Goal: Transaction & Acquisition: Purchase product/service

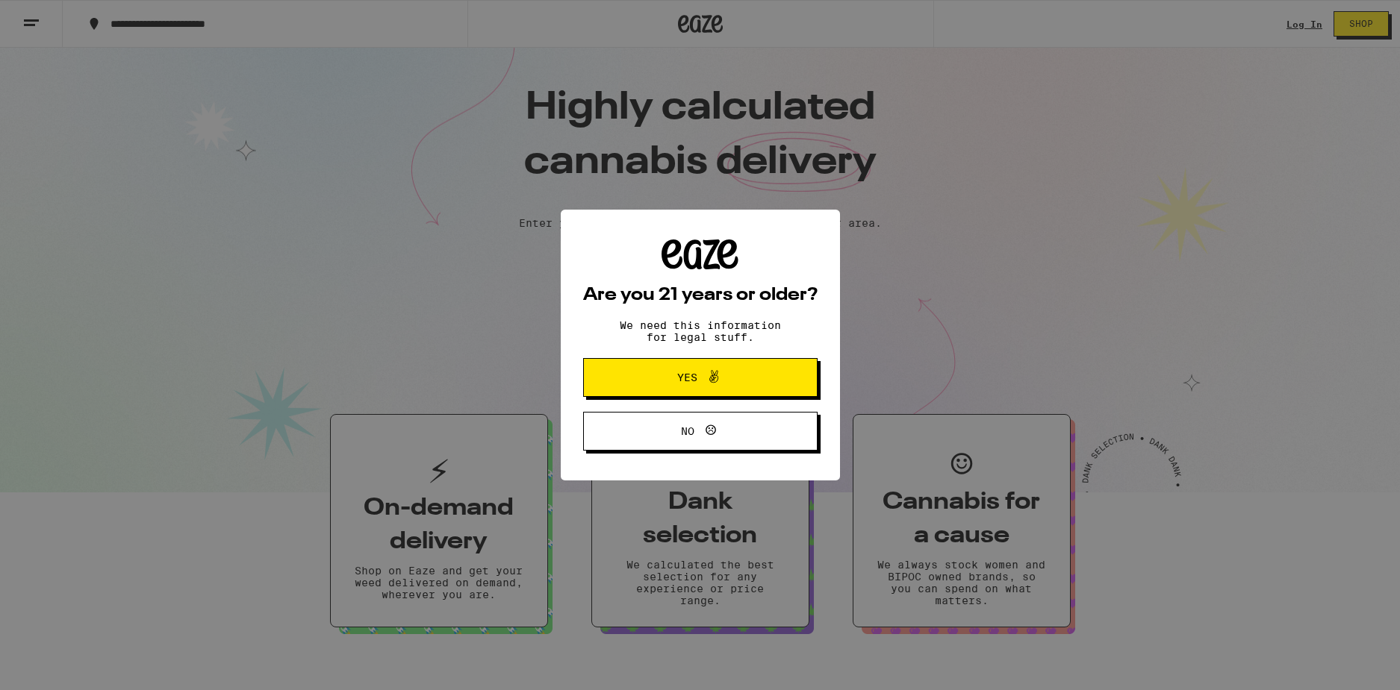
click at [728, 387] on span "Yes" at bounding box center [699, 377] width 113 height 19
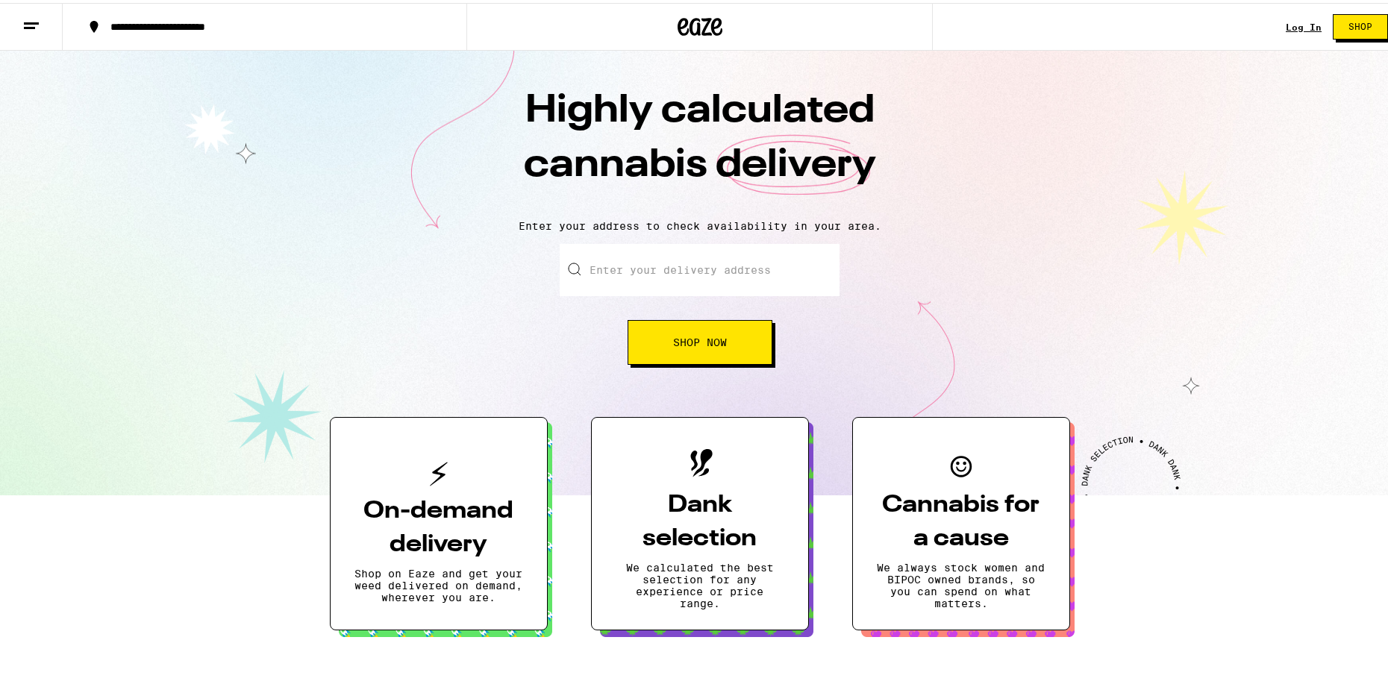
click at [705, 352] on button "Shop Now" at bounding box center [700, 339] width 145 height 45
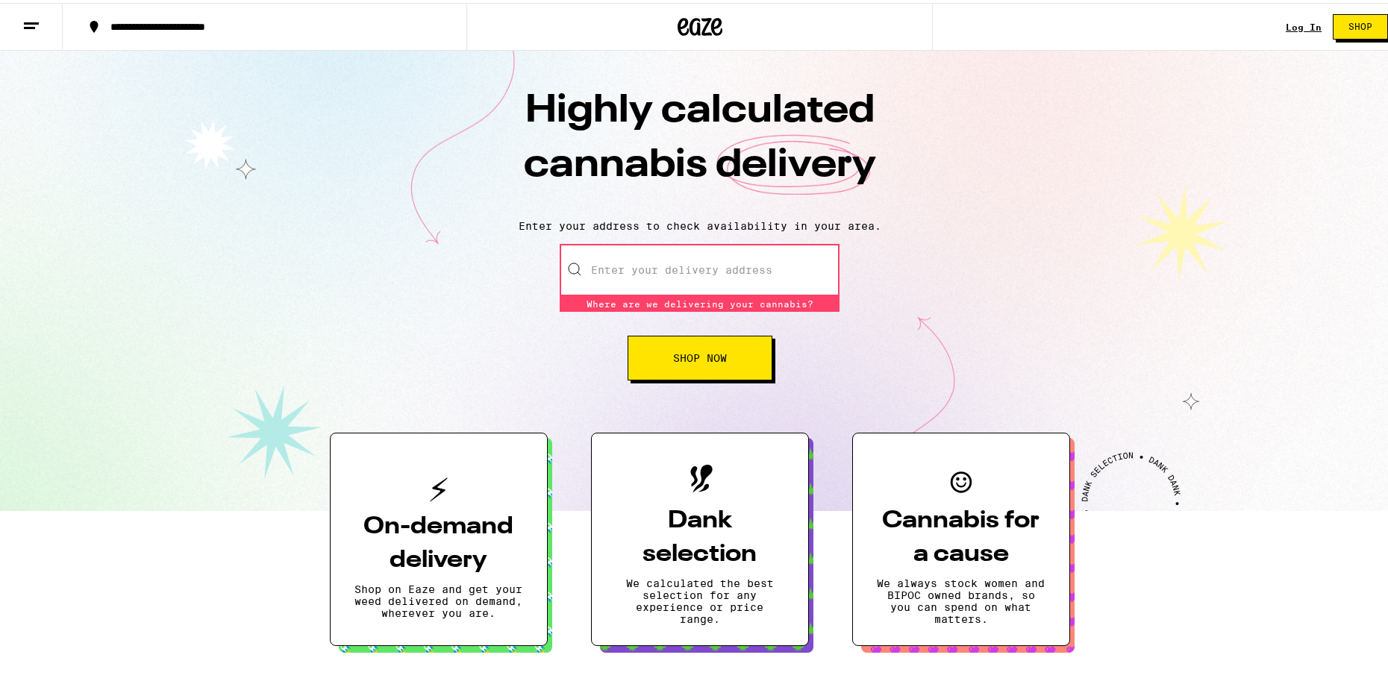
click at [673, 278] on input "Enter your delivery address" at bounding box center [700, 267] width 280 height 52
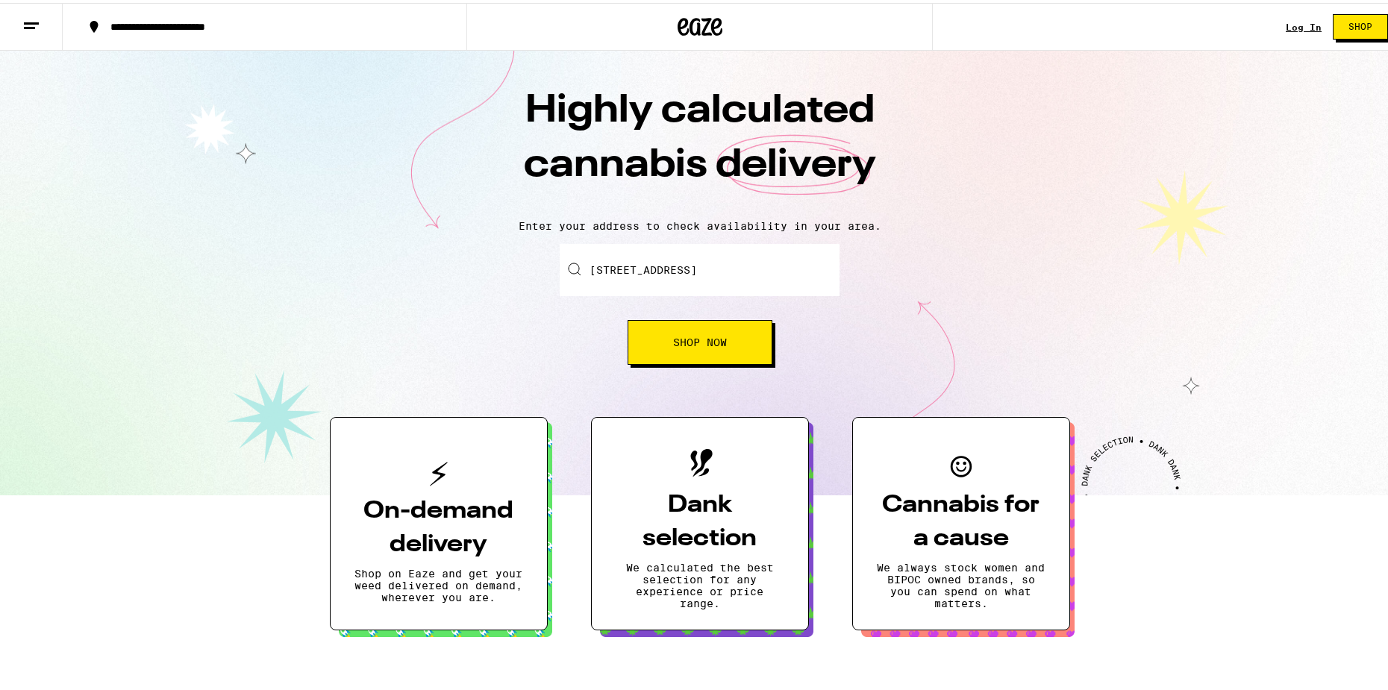
click at [691, 338] on span "Shop Now" at bounding box center [700, 339] width 54 height 10
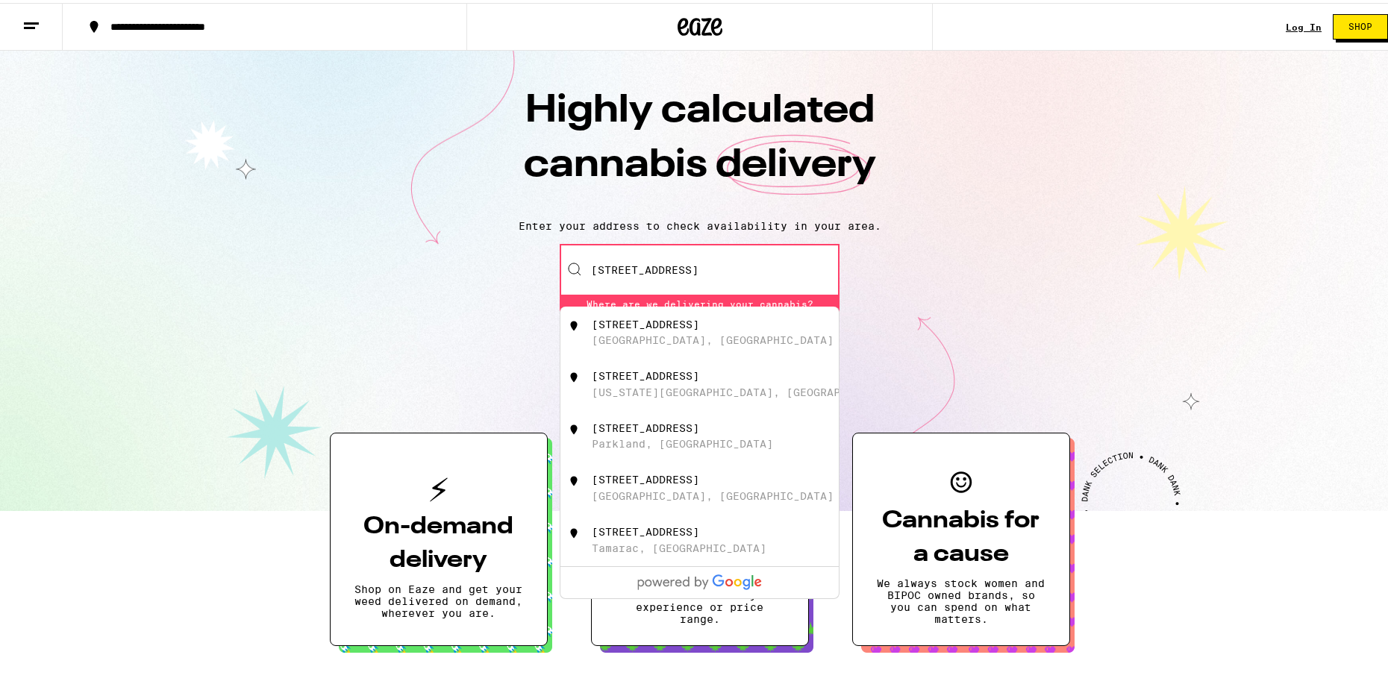
click at [705, 331] on div "[STREET_ADDRESS]" at bounding box center [725, 330] width 266 height 28
type input "[STREET_ADDRESS]"
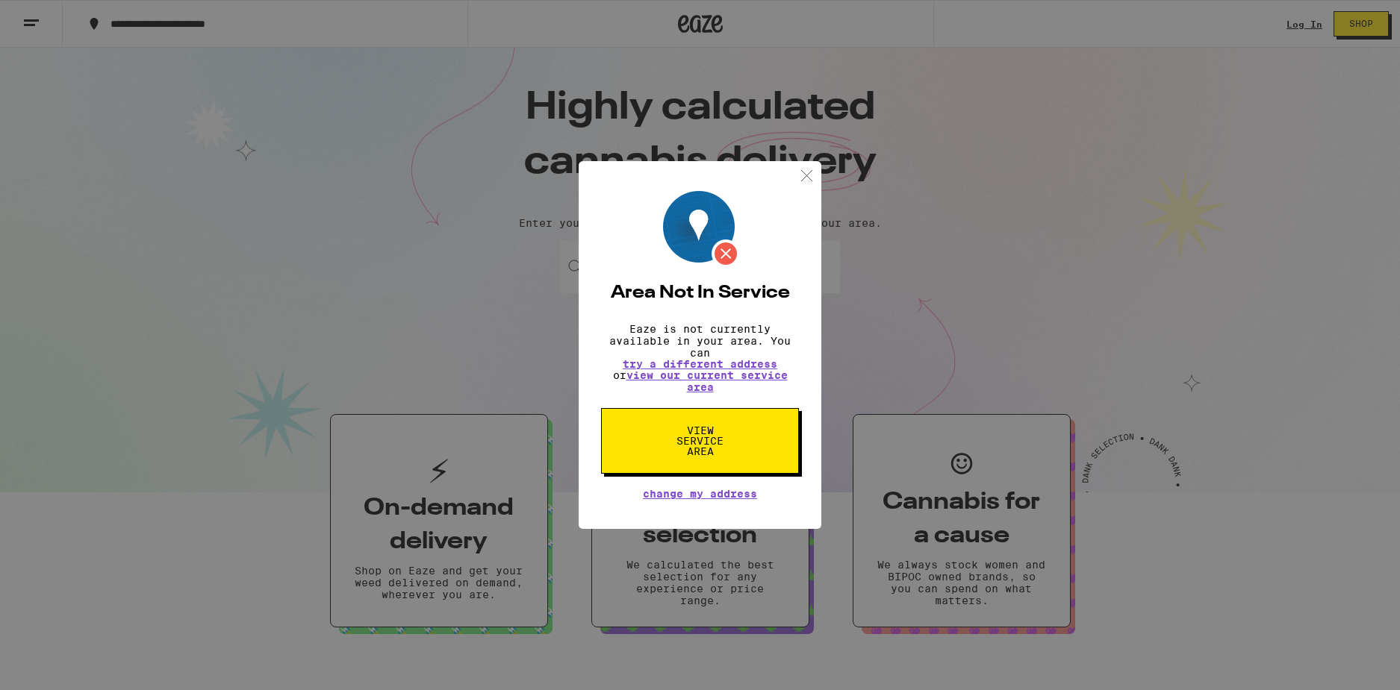
click at [707, 456] on span "View Service Area" at bounding box center [699, 440] width 77 height 31
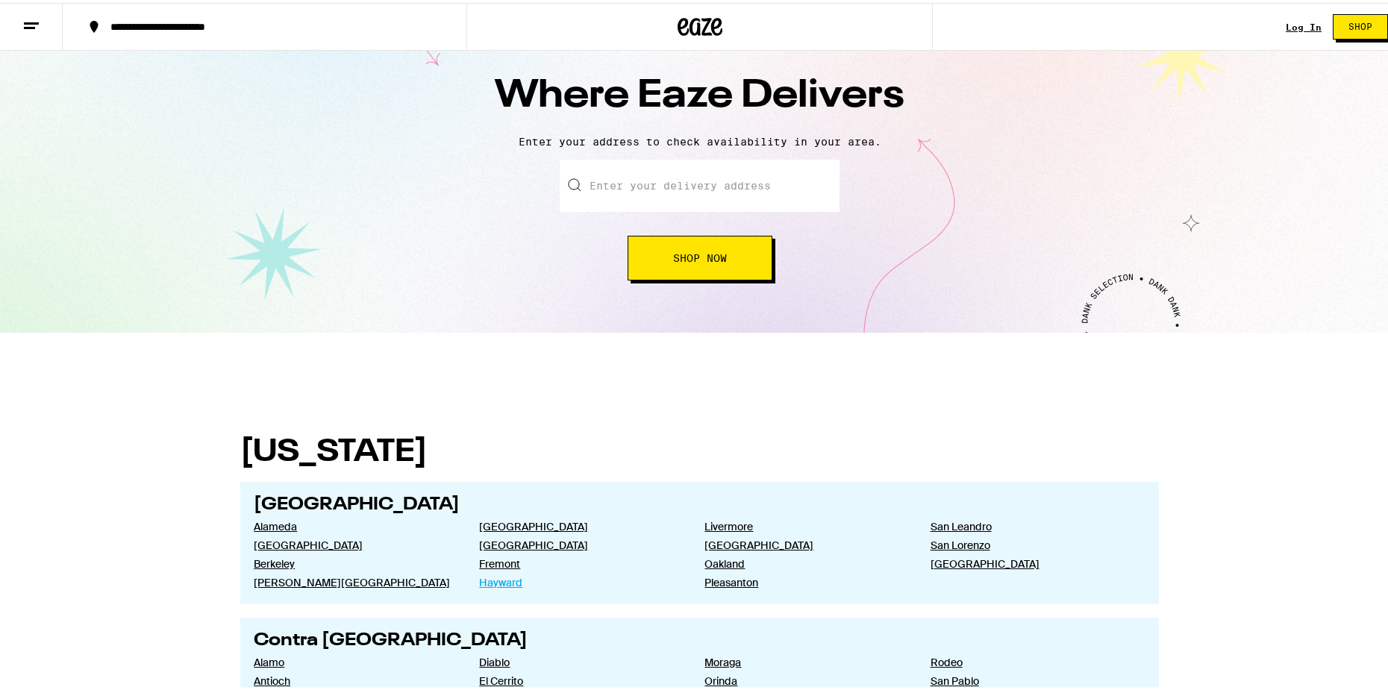
scroll to position [149, 0]
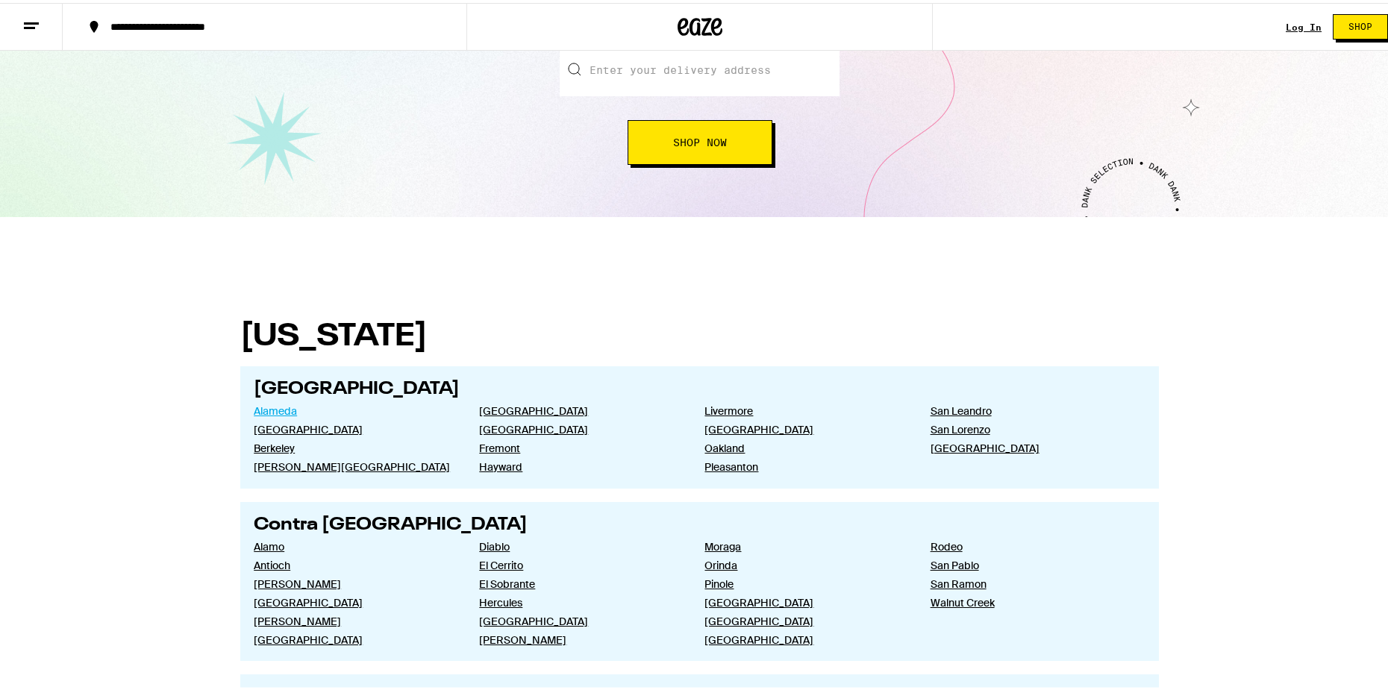
click at [269, 415] on link "Alameda" at bounding box center [355, 408] width 202 height 13
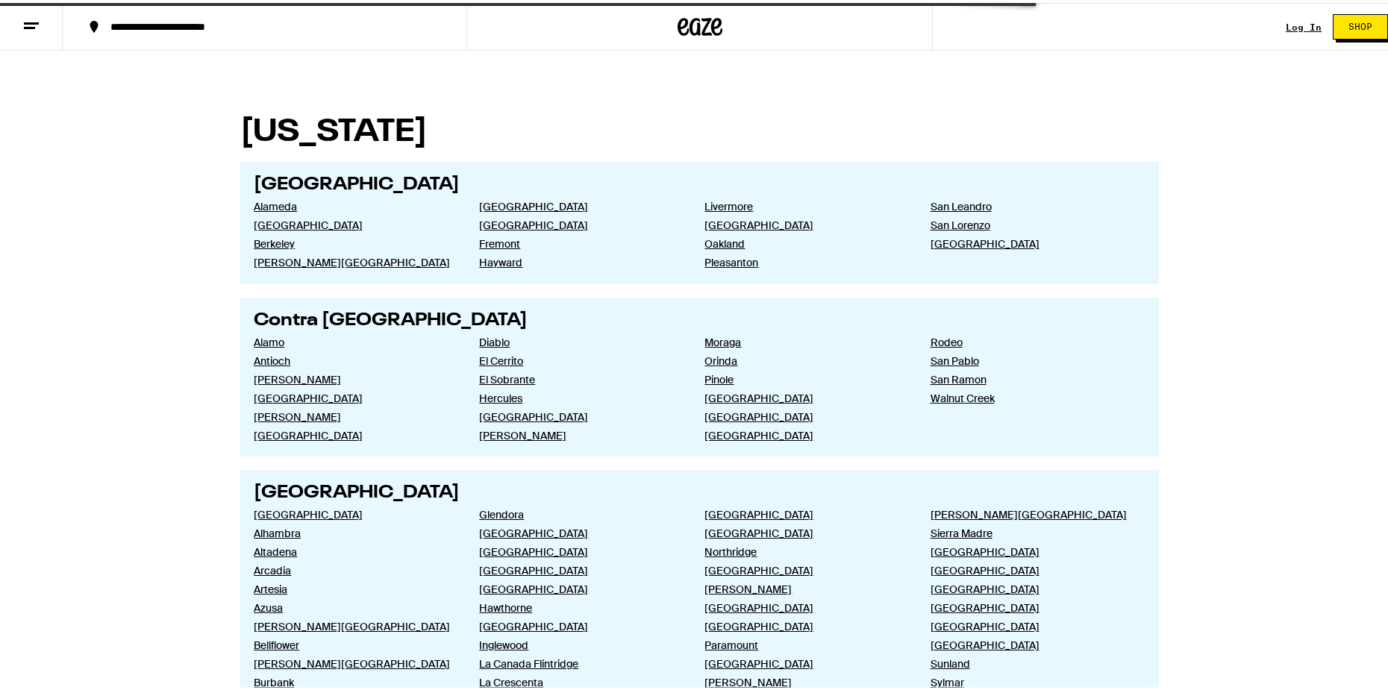
scroll to position [299, 0]
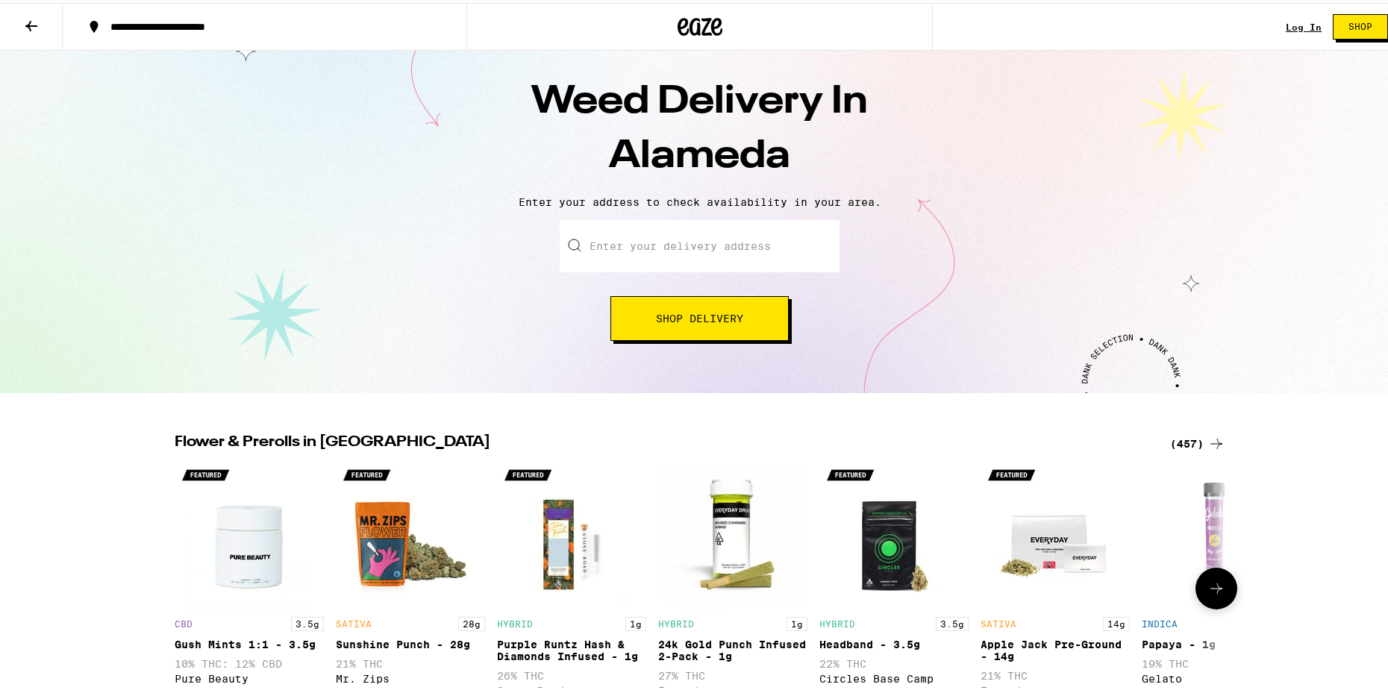
scroll to position [149, 0]
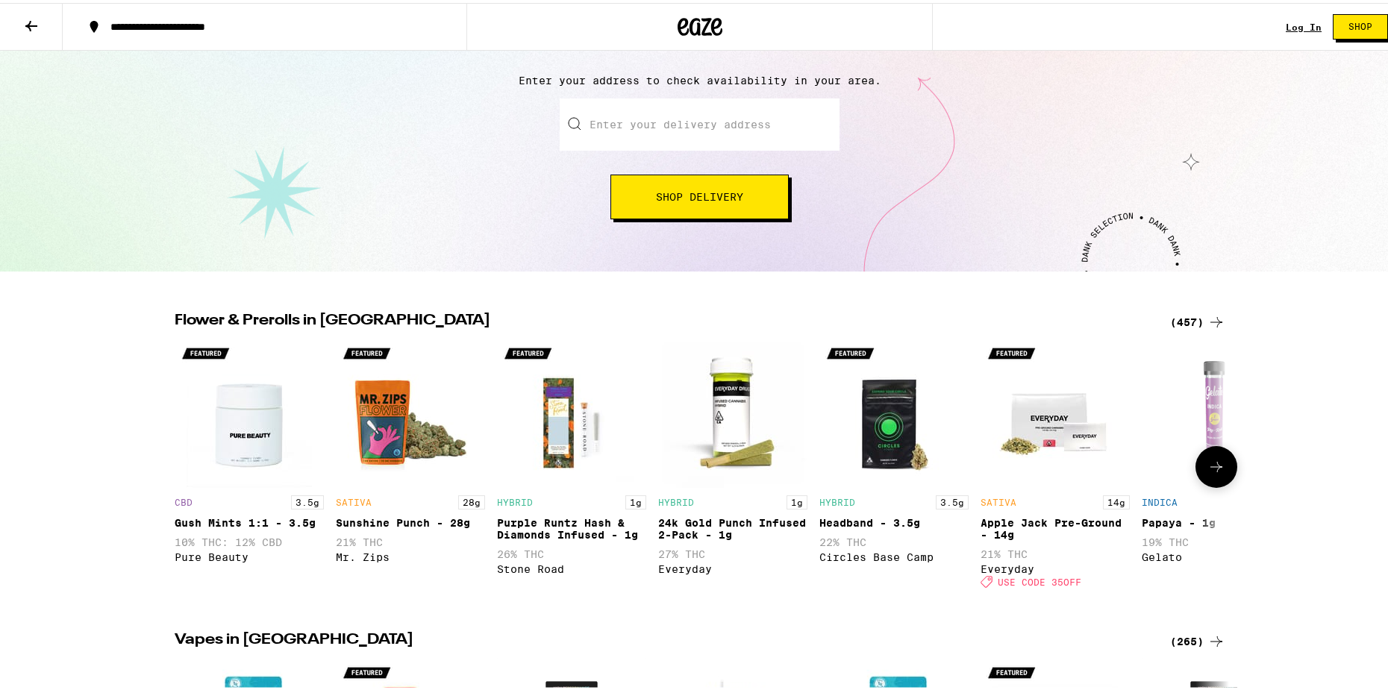
click at [391, 437] on img "Open page for Sunshine Punch - 28g from Mr. Zips" at bounding box center [410, 410] width 149 height 149
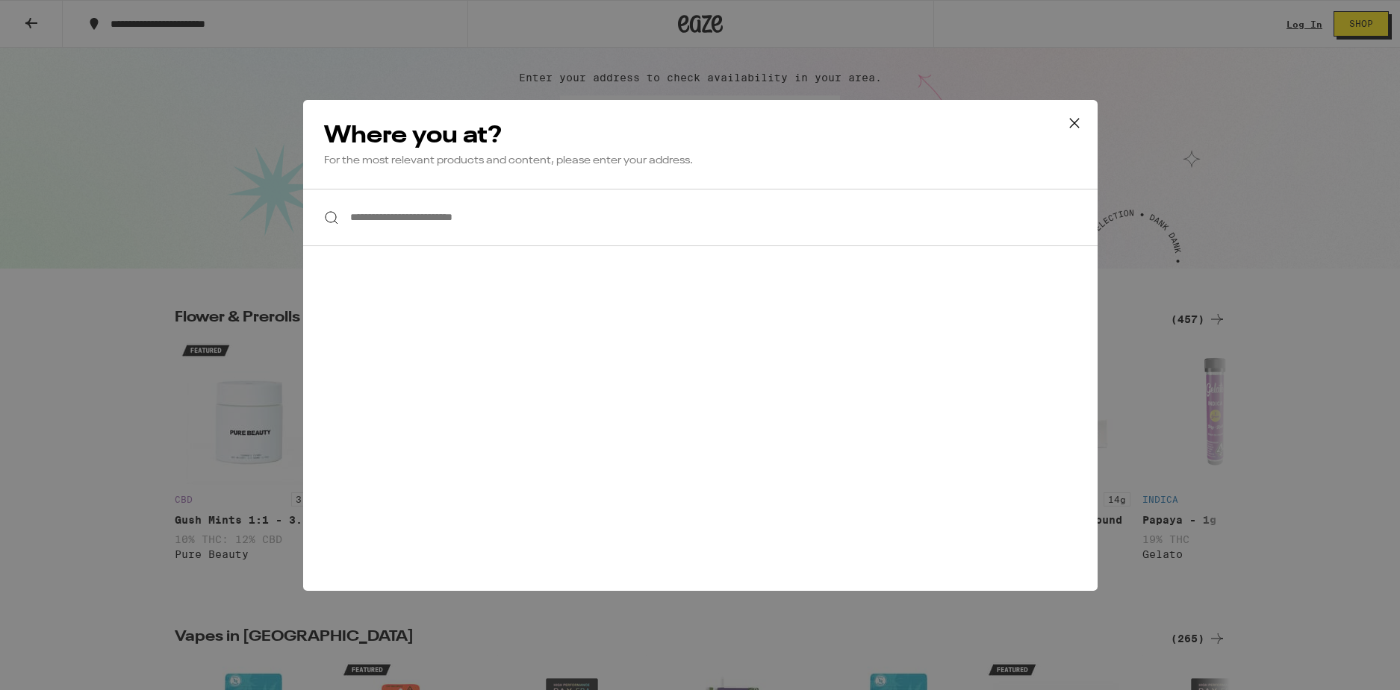
click at [511, 237] on input "**********" at bounding box center [700, 217] width 794 height 57
click at [228, 290] on div "**********" at bounding box center [700, 345] width 1400 height 690
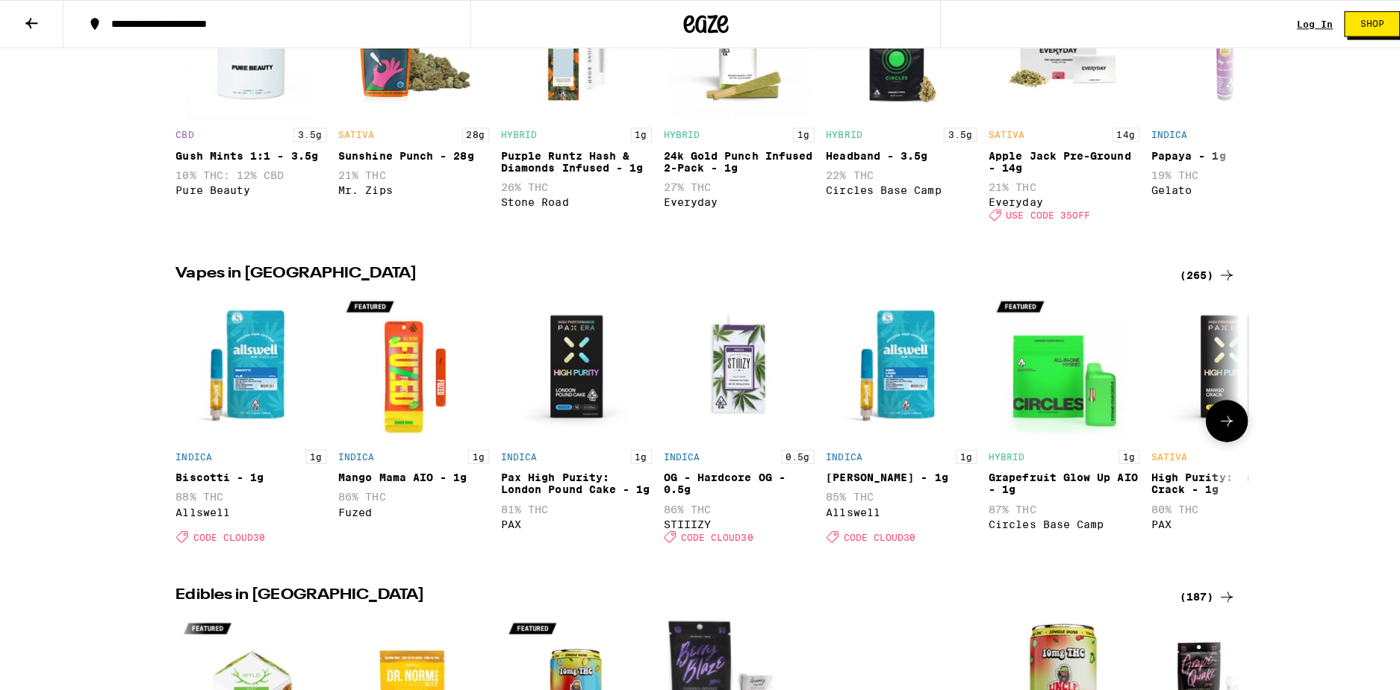
scroll to position [523, 0]
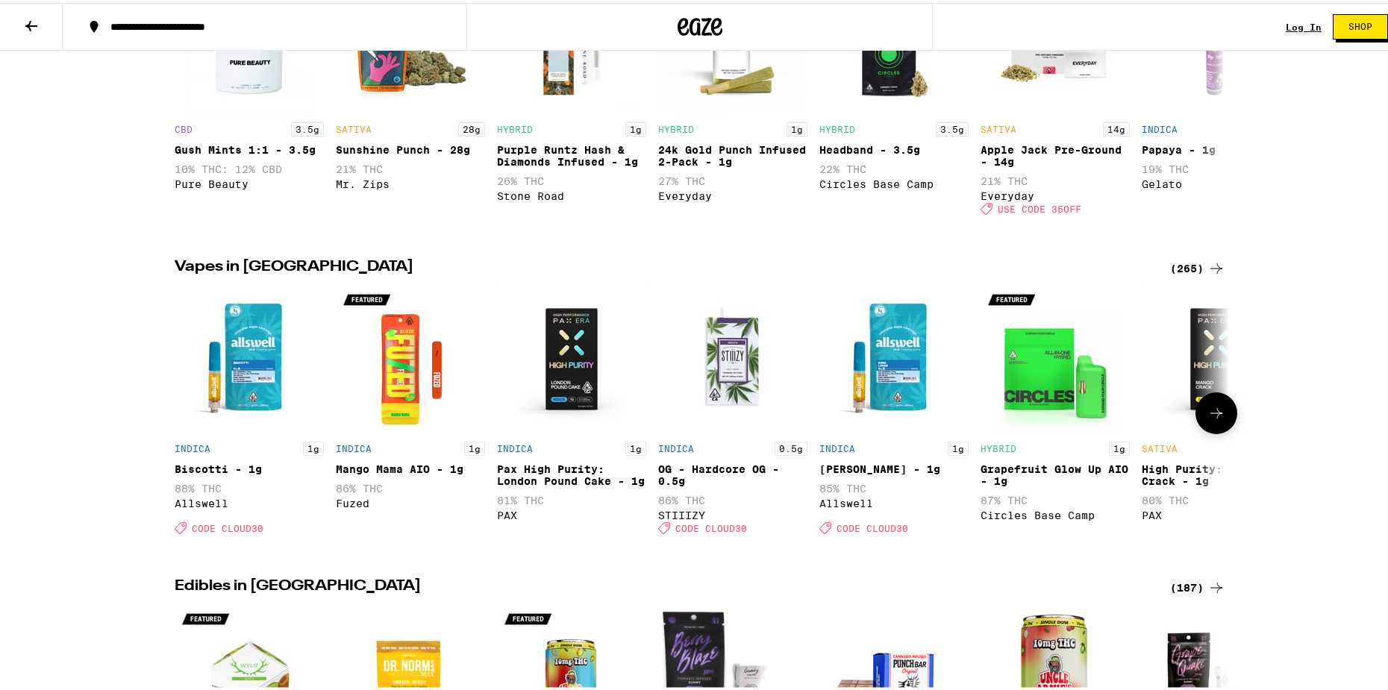
click at [288, 387] on img "Open page for Biscotti - 1g from Allswell" at bounding box center [249, 356] width 149 height 149
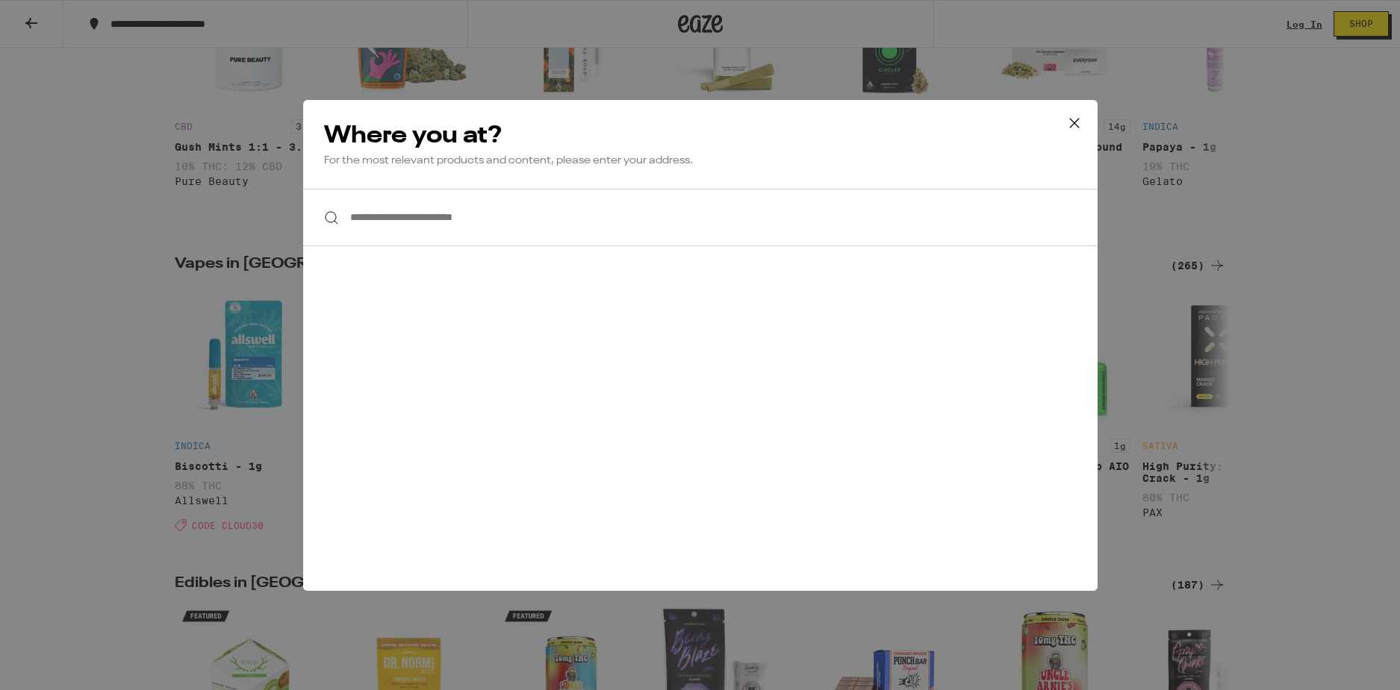
click at [100, 390] on div "**********" at bounding box center [700, 345] width 1400 height 690
